Goal: Task Accomplishment & Management: Manage account settings

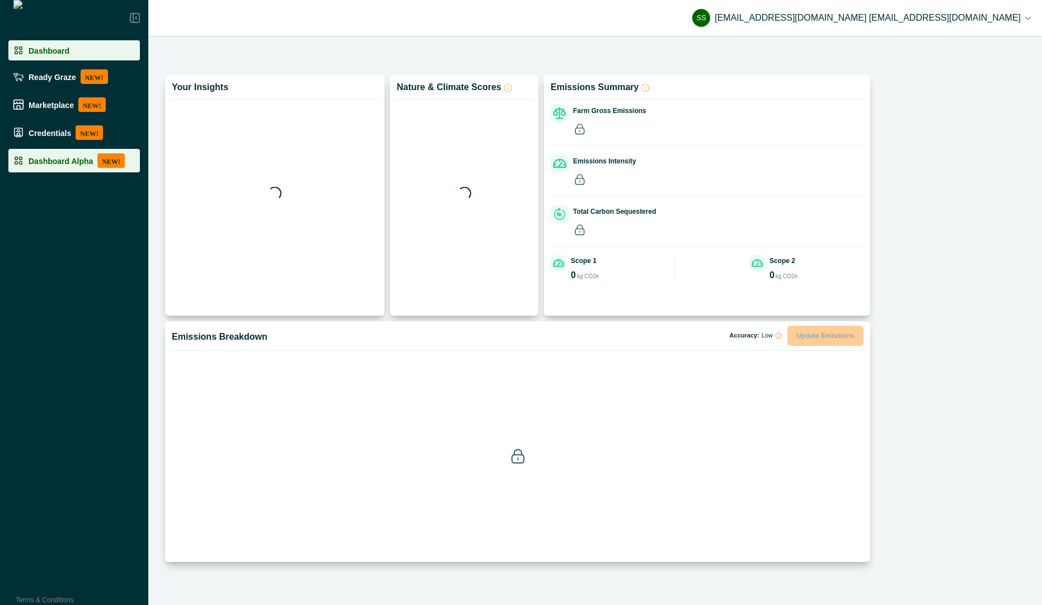
click at [40, 171] on li "Dashboard Alpha NEW!" at bounding box center [74, 161] width 132 height 24
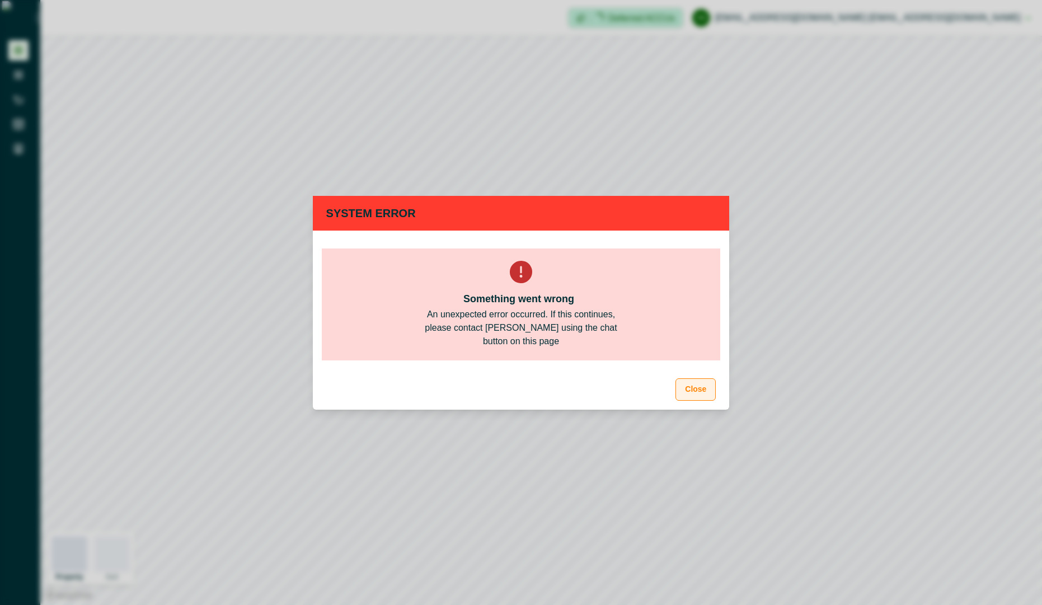
click at [694, 388] on button "Close" at bounding box center [696, 389] width 40 height 22
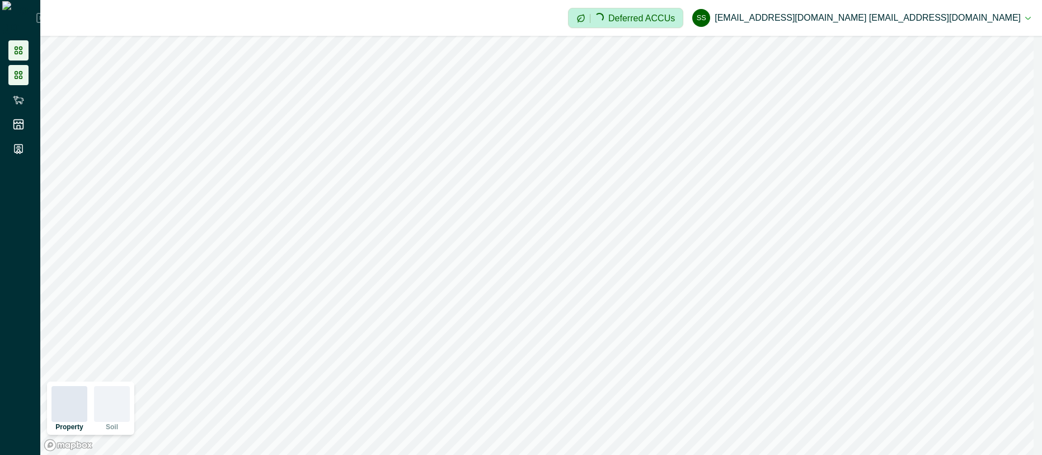
click at [19, 74] on icon at bounding box center [18, 74] width 11 height 11
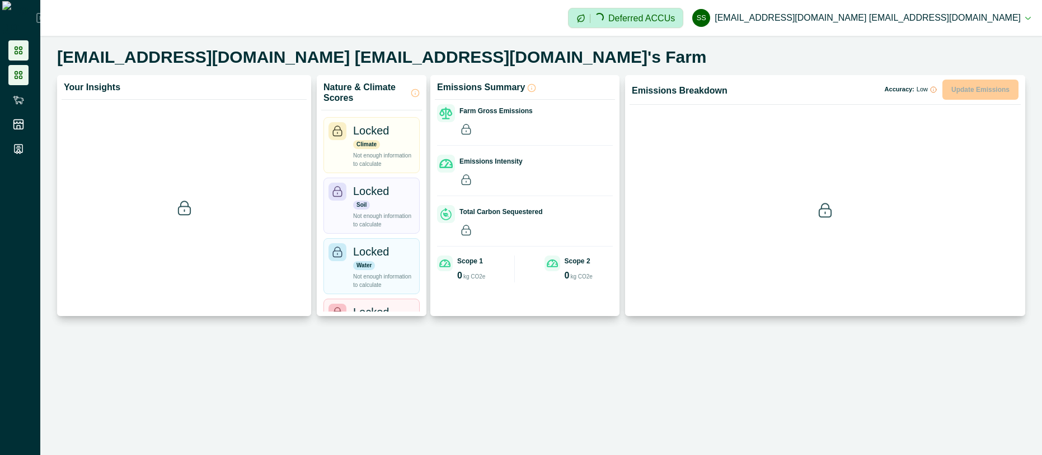
click at [20, 44] on li at bounding box center [18, 50] width 20 height 20
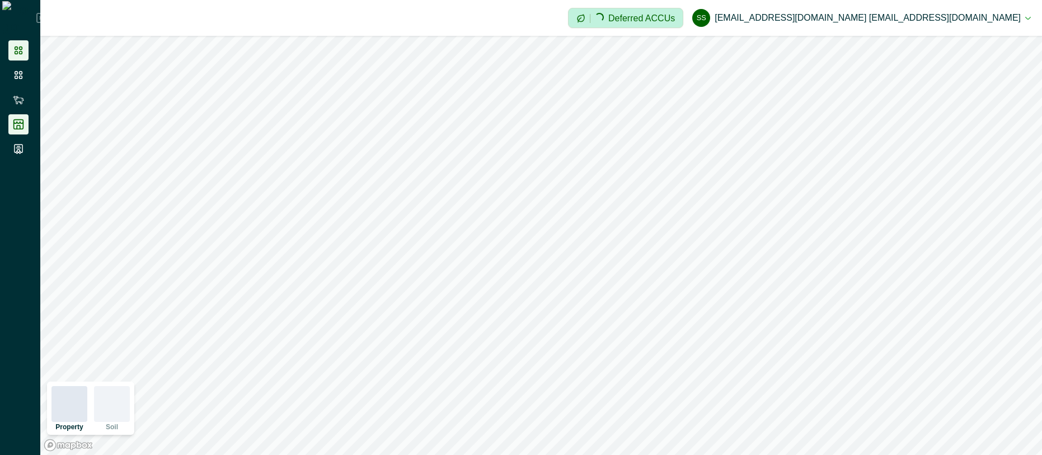
click at [20, 130] on li at bounding box center [18, 124] width 20 height 20
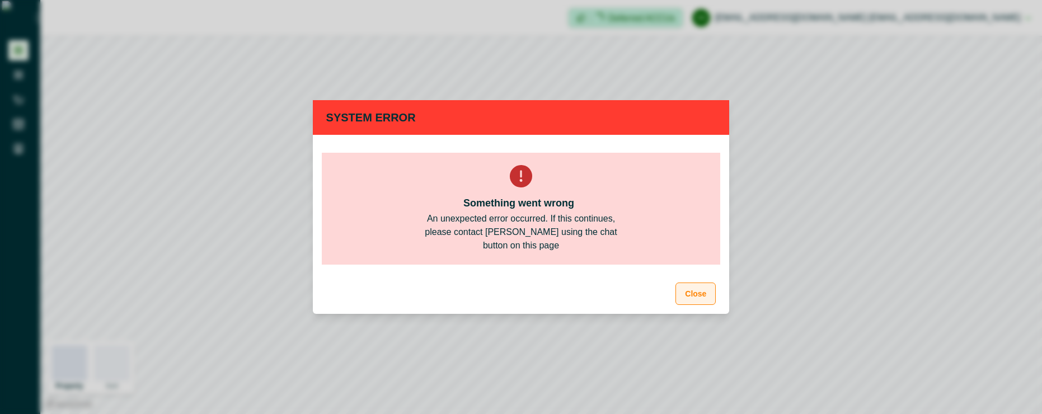
click at [700, 296] on button "Close" at bounding box center [696, 294] width 40 height 22
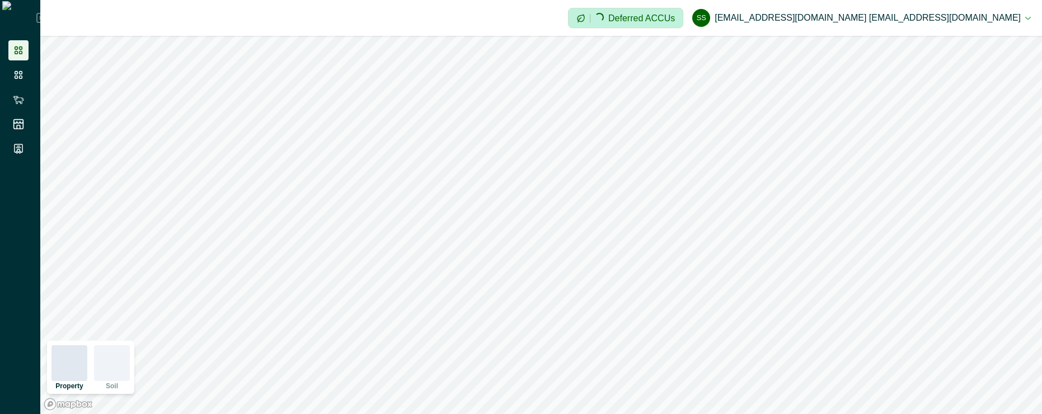
click at [980, 17] on button "ss [EMAIL_ADDRESS][DOMAIN_NAME] [EMAIL_ADDRESS][DOMAIN_NAME]" at bounding box center [861, 17] width 339 height 27
click at [944, 45] on button "Sign out" at bounding box center [920, 50] width 124 height 18
click at [1001, 19] on button "ss [EMAIL_ADDRESS][DOMAIN_NAME] [EMAIL_ADDRESS][DOMAIN_NAME]" at bounding box center [861, 17] width 339 height 27
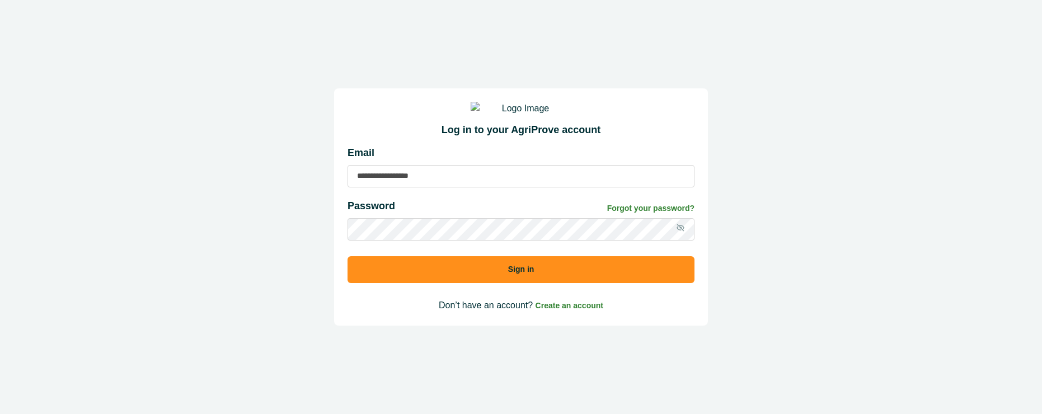
type input "**********"
click at [555, 283] on button "Sign in" at bounding box center [521, 269] width 347 height 27
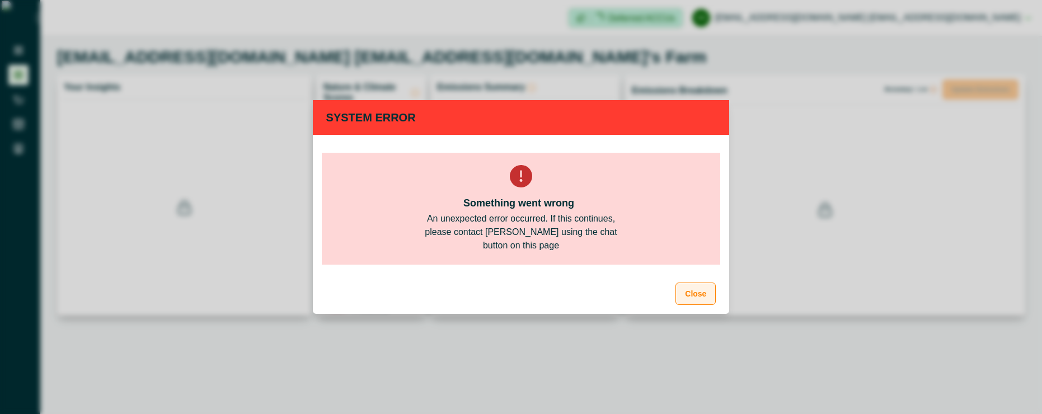
click at [701, 299] on button "Close" at bounding box center [696, 294] width 40 height 22
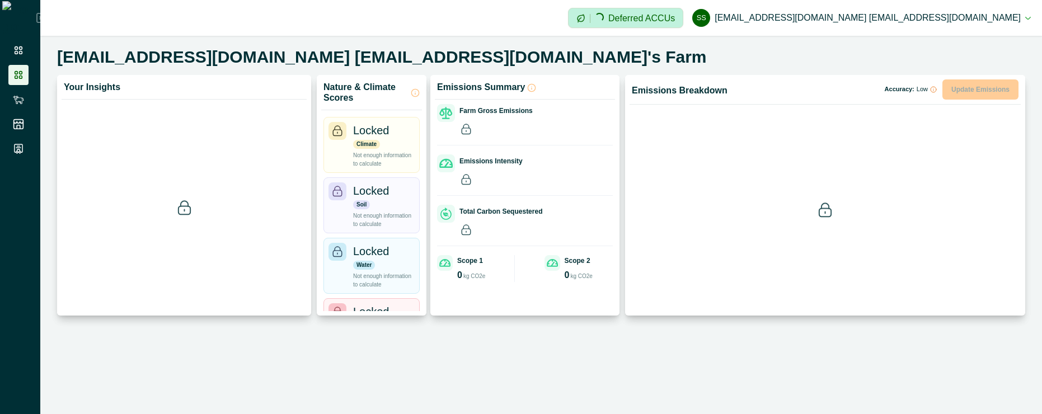
click at [995, 21] on button "ss [EMAIL_ADDRESS][DOMAIN_NAME] [EMAIL_ADDRESS][DOMAIN_NAME]" at bounding box center [861, 17] width 339 height 27
click at [957, 46] on button "Sign out" at bounding box center [920, 50] width 124 height 18
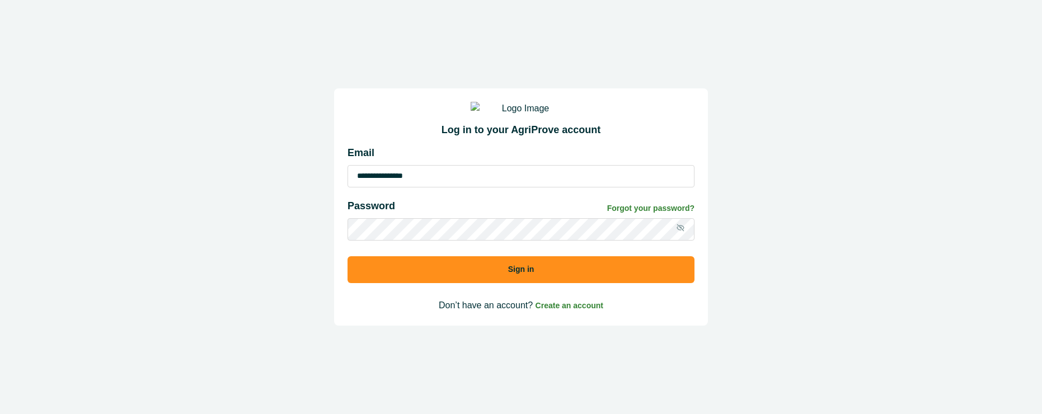
click at [626, 184] on input "**********" at bounding box center [521, 176] width 347 height 22
type input "**********"
click at [481, 283] on button "Sign in" at bounding box center [521, 269] width 347 height 27
